Goal: Navigation & Orientation: Find specific page/section

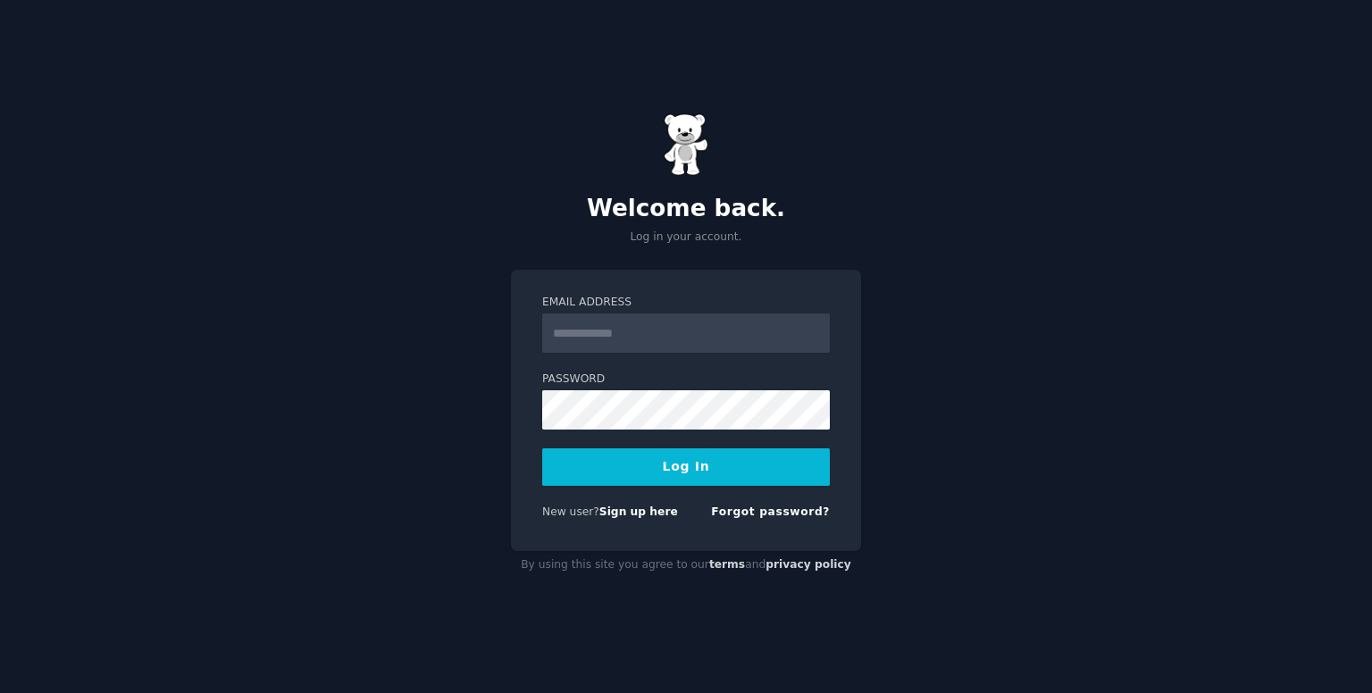
type input "**********"
click at [667, 476] on button "Log In" at bounding box center [686, 468] width 288 height 38
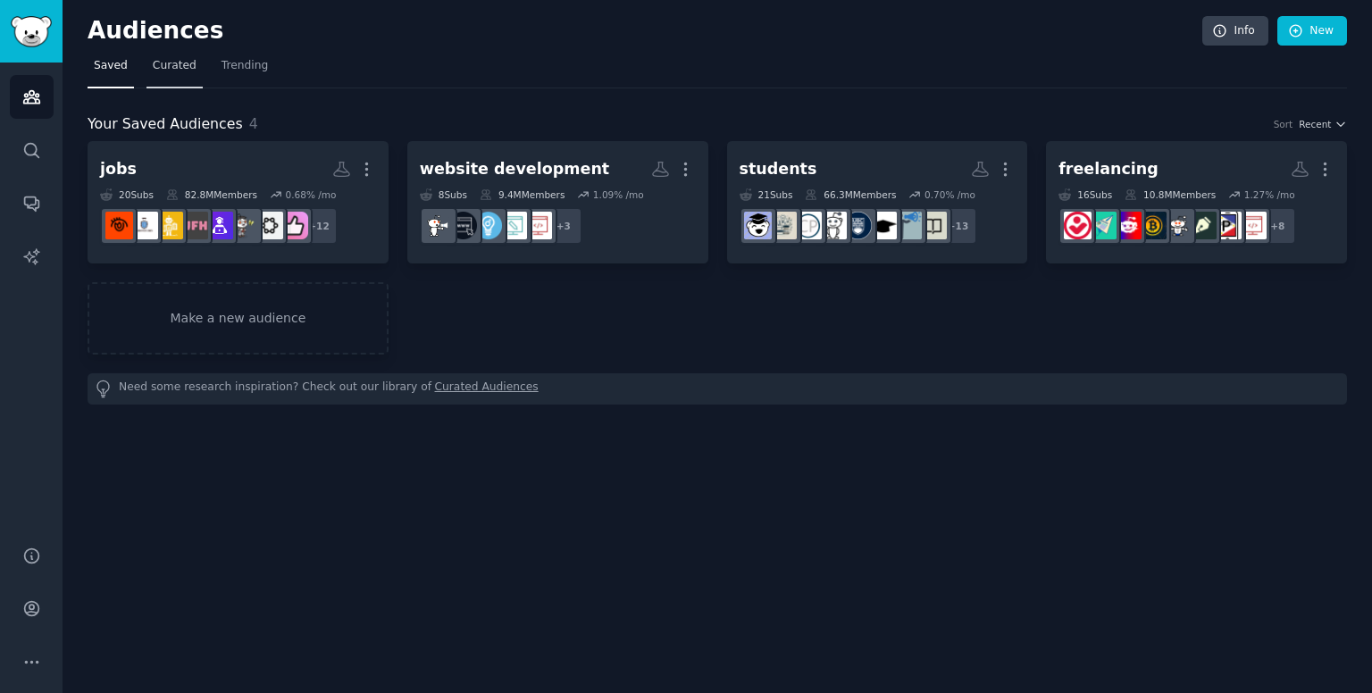
click at [174, 71] on span "Curated" at bounding box center [175, 66] width 44 height 16
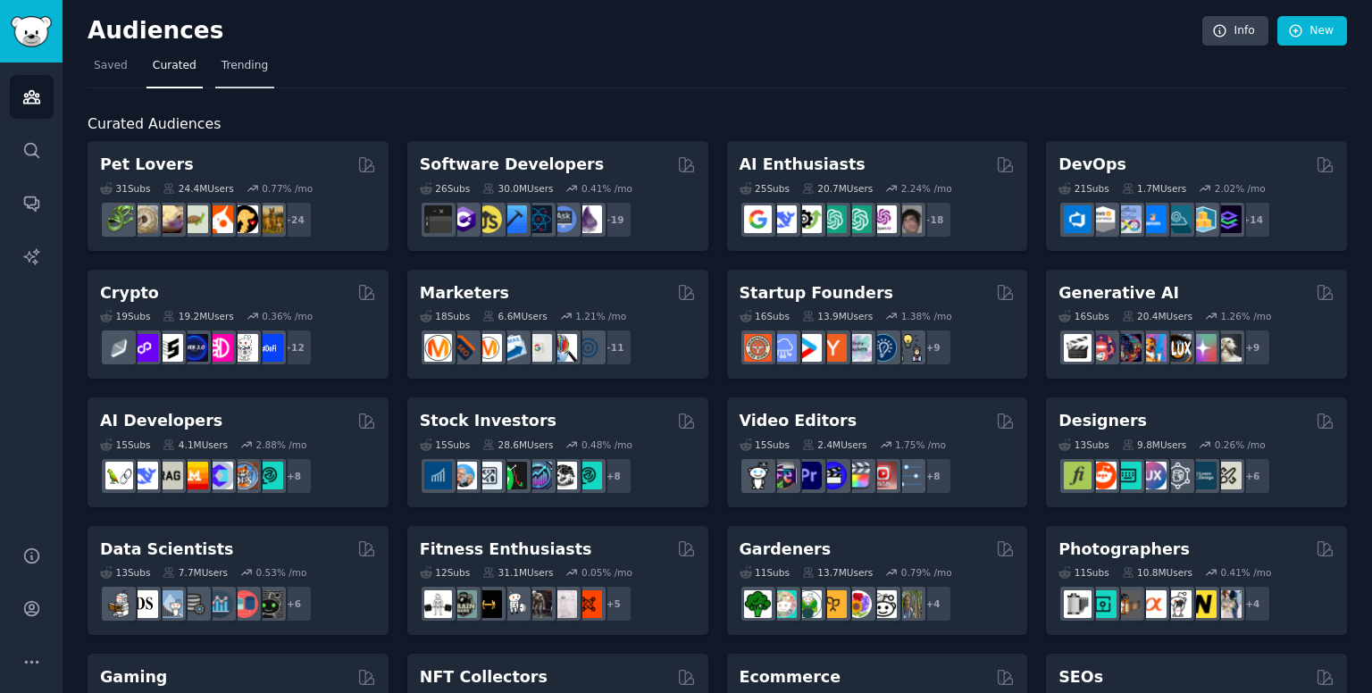
click at [218, 74] on link "Trending" at bounding box center [244, 70] width 59 height 37
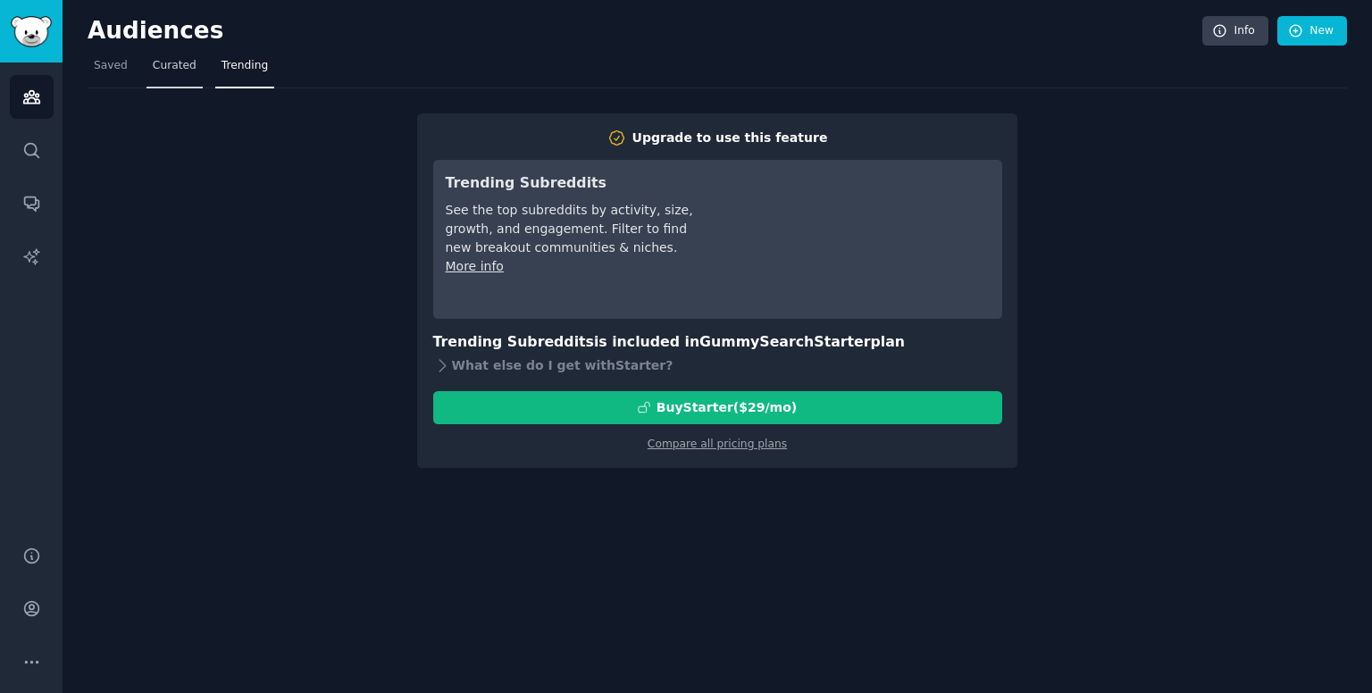
click at [175, 76] on link "Curated" at bounding box center [175, 70] width 56 height 37
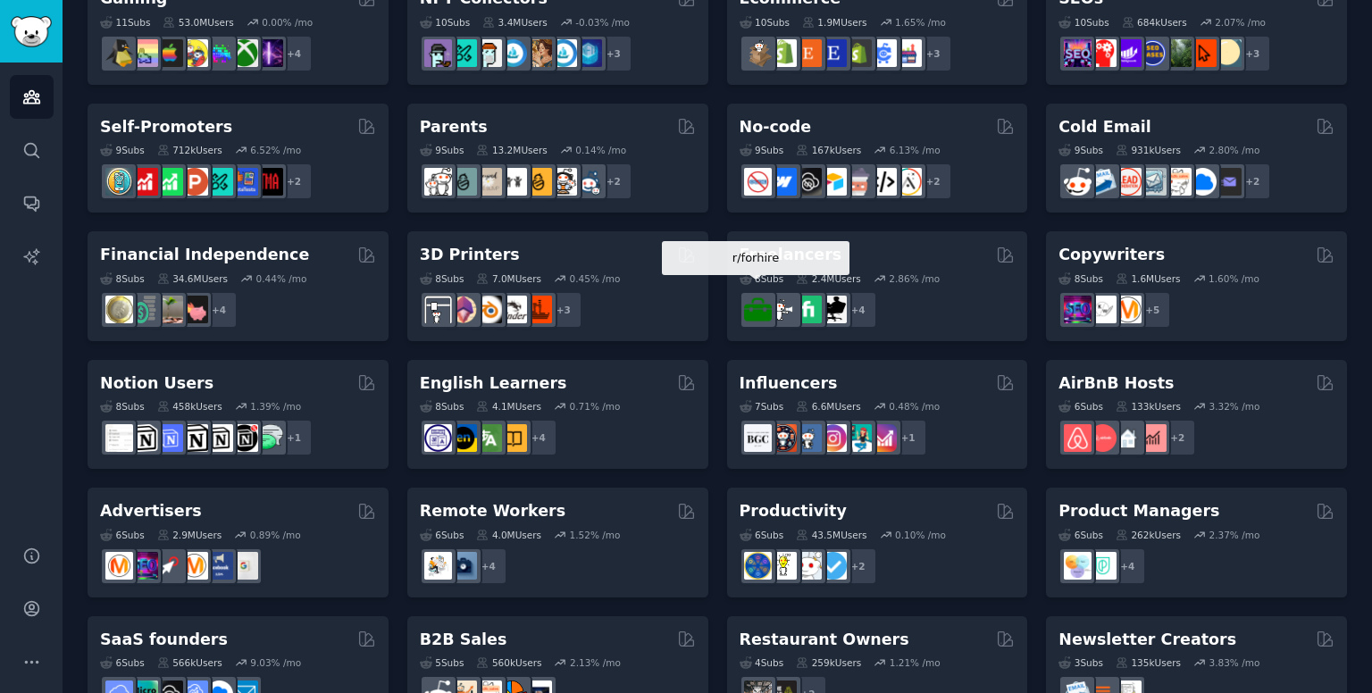
scroll to position [683, 0]
